Goal: Find specific page/section: Find specific page/section

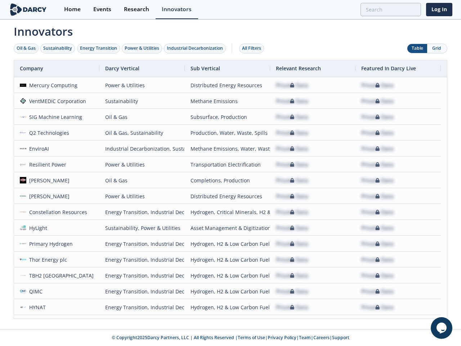
click at [26, 48] on div "Oil & Gas" at bounding box center [26, 48] width 19 height 6
click at [58, 48] on div "Sustainability" at bounding box center [57, 48] width 29 height 6
click at [99, 48] on div "Energy Transition" at bounding box center [98, 48] width 37 height 6
click at [143, 48] on div "Power & Utilities" at bounding box center [142, 48] width 35 height 6
click at [196, 48] on div "Industrial Decarbonization" at bounding box center [195, 48] width 56 height 6
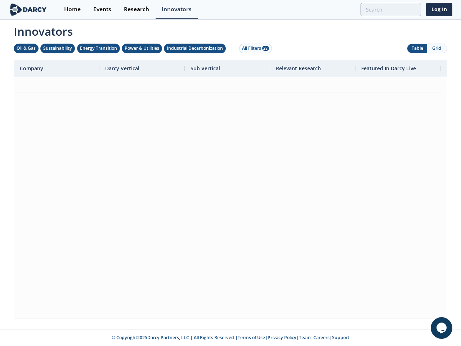
click at [254, 48] on div "All Filters 28" at bounding box center [255, 48] width 27 height 6
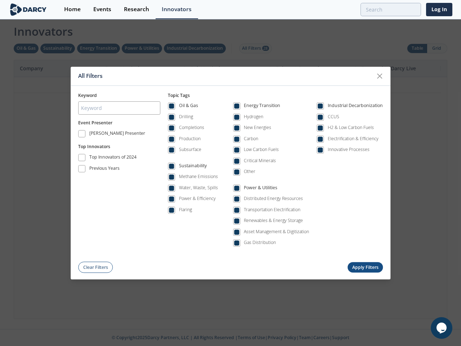
click at [417, 48] on div "All Filters Keyword Event Presenter [PERSON_NAME] Presenter Top Innovators Top …" at bounding box center [230, 173] width 461 height 346
